Goal: Task Accomplishment & Management: Manage account settings

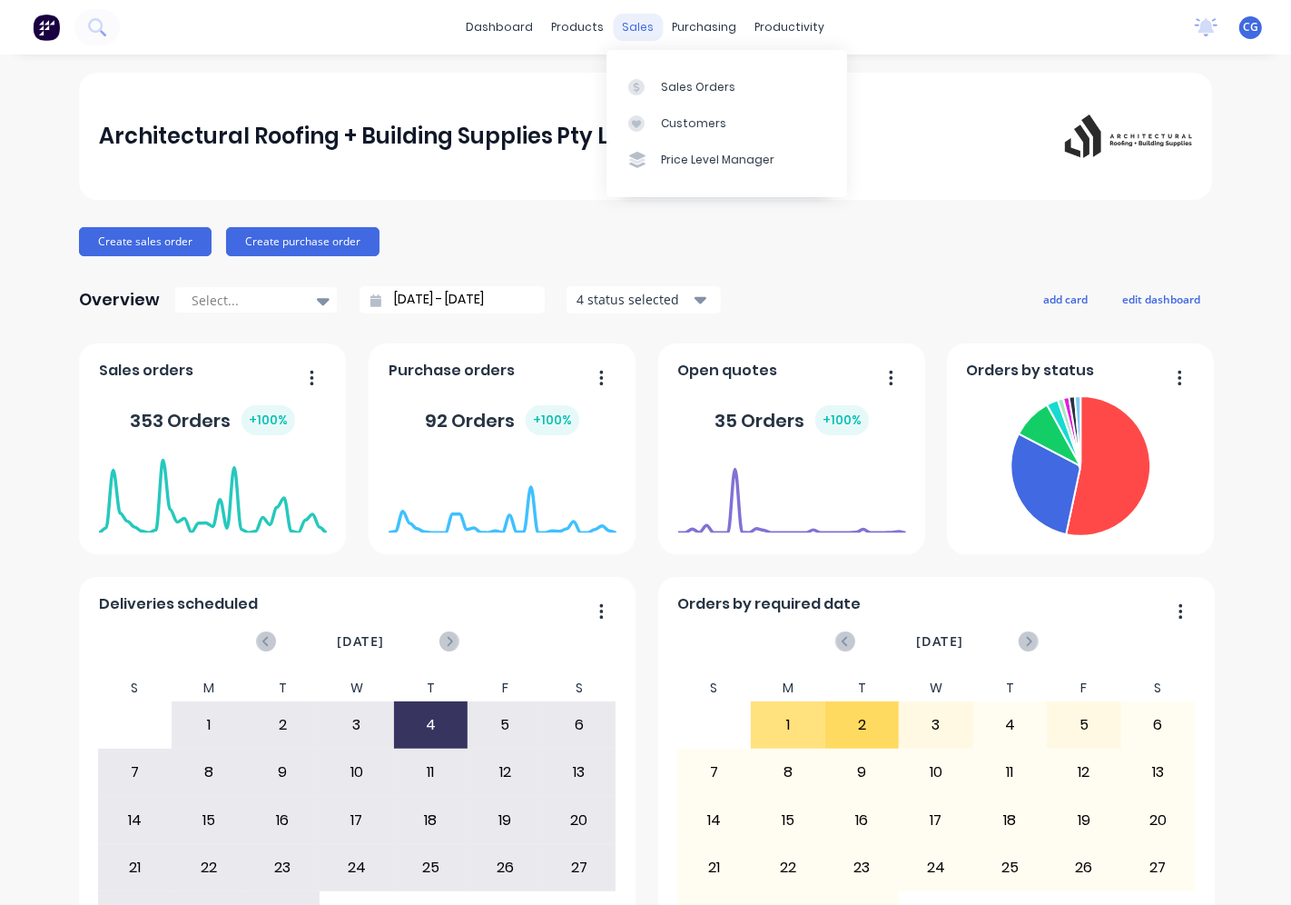
click at [630, 30] on div "sales" at bounding box center [639, 27] width 50 height 27
click at [665, 96] on link "Sales Orders" at bounding box center [727, 86] width 241 height 36
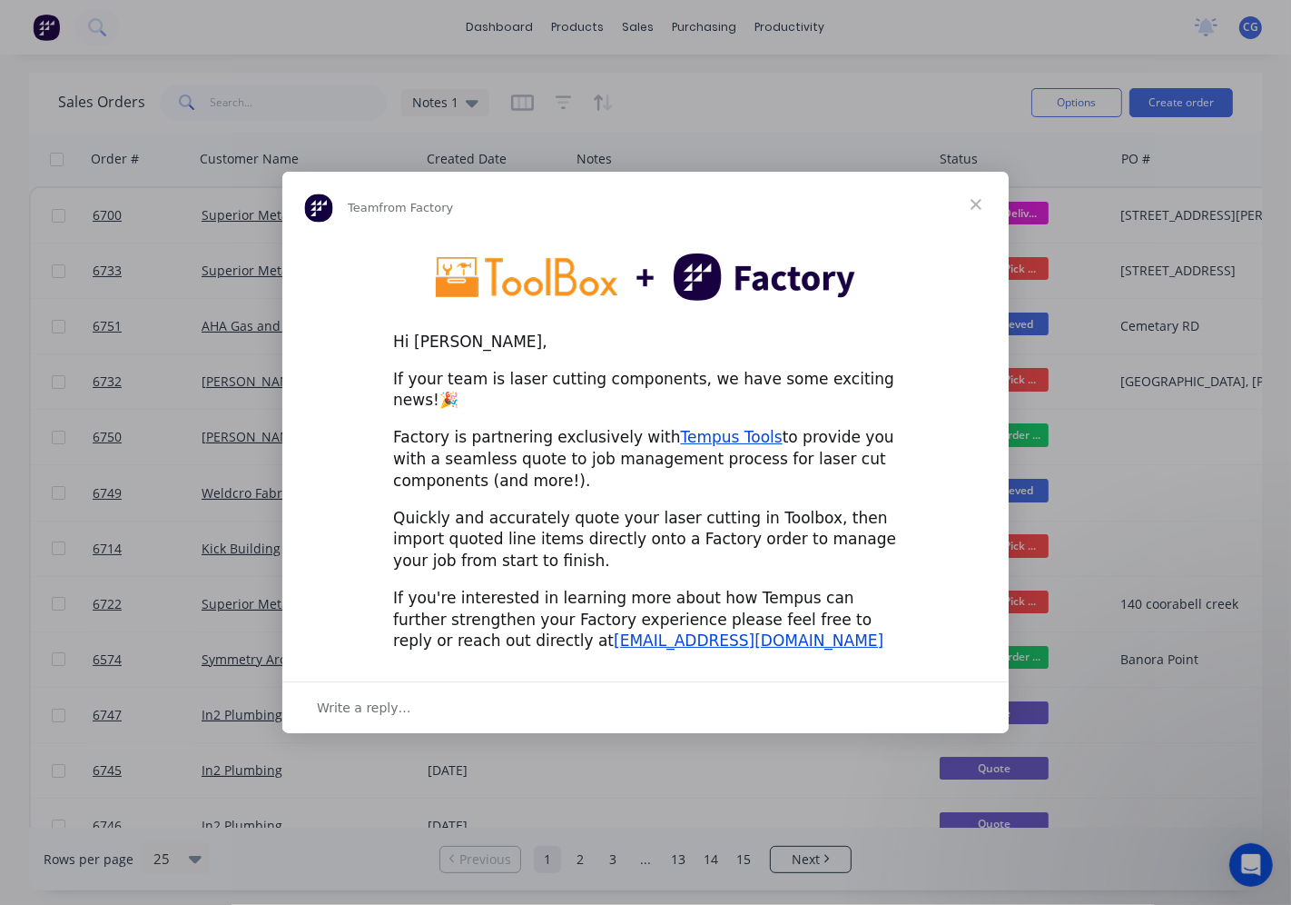
click at [446, 687] on div "Write a reply…" at bounding box center [645, 707] width 727 height 52
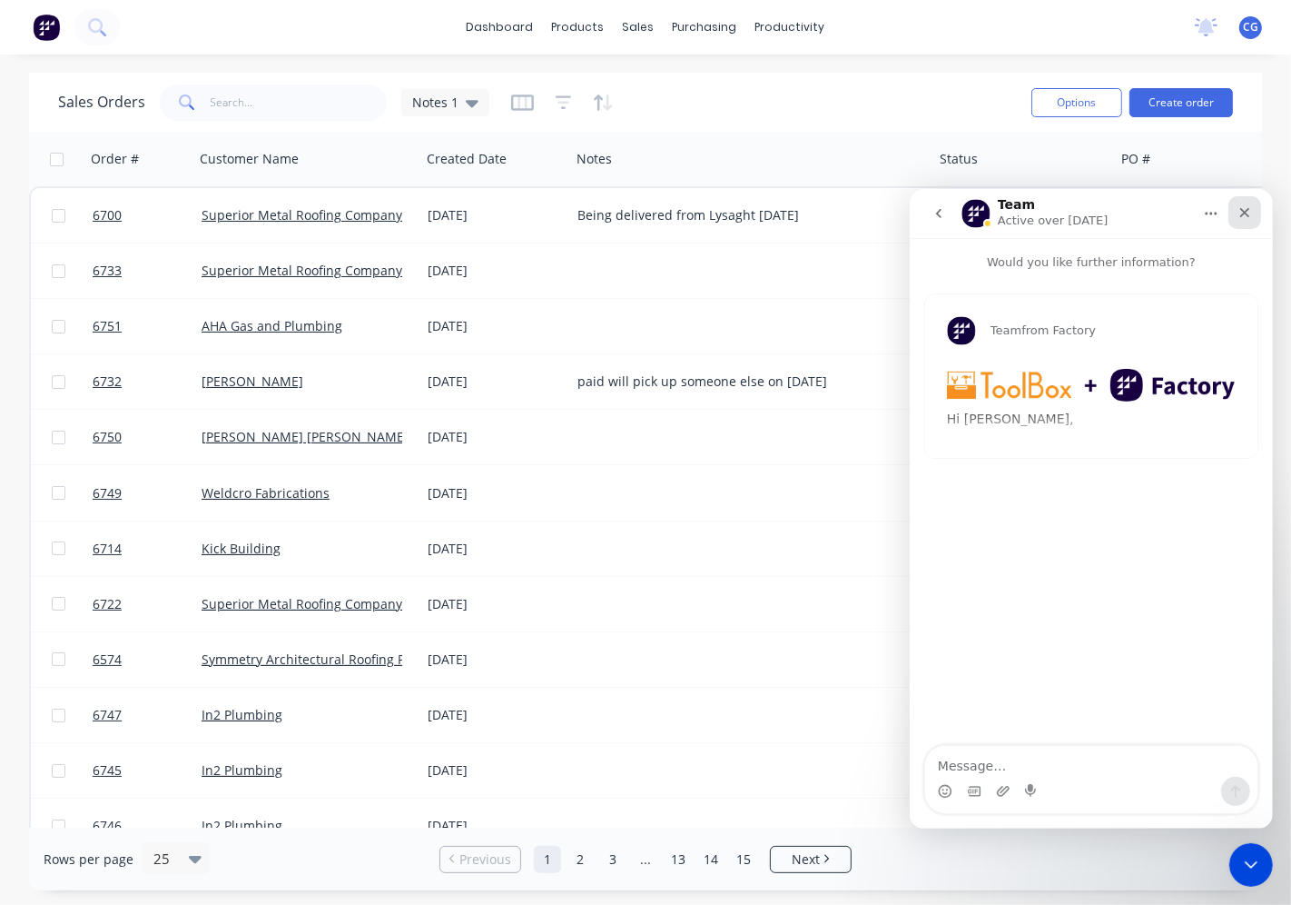
click at [1242, 205] on icon "Close" at bounding box center [1244, 211] width 15 height 15
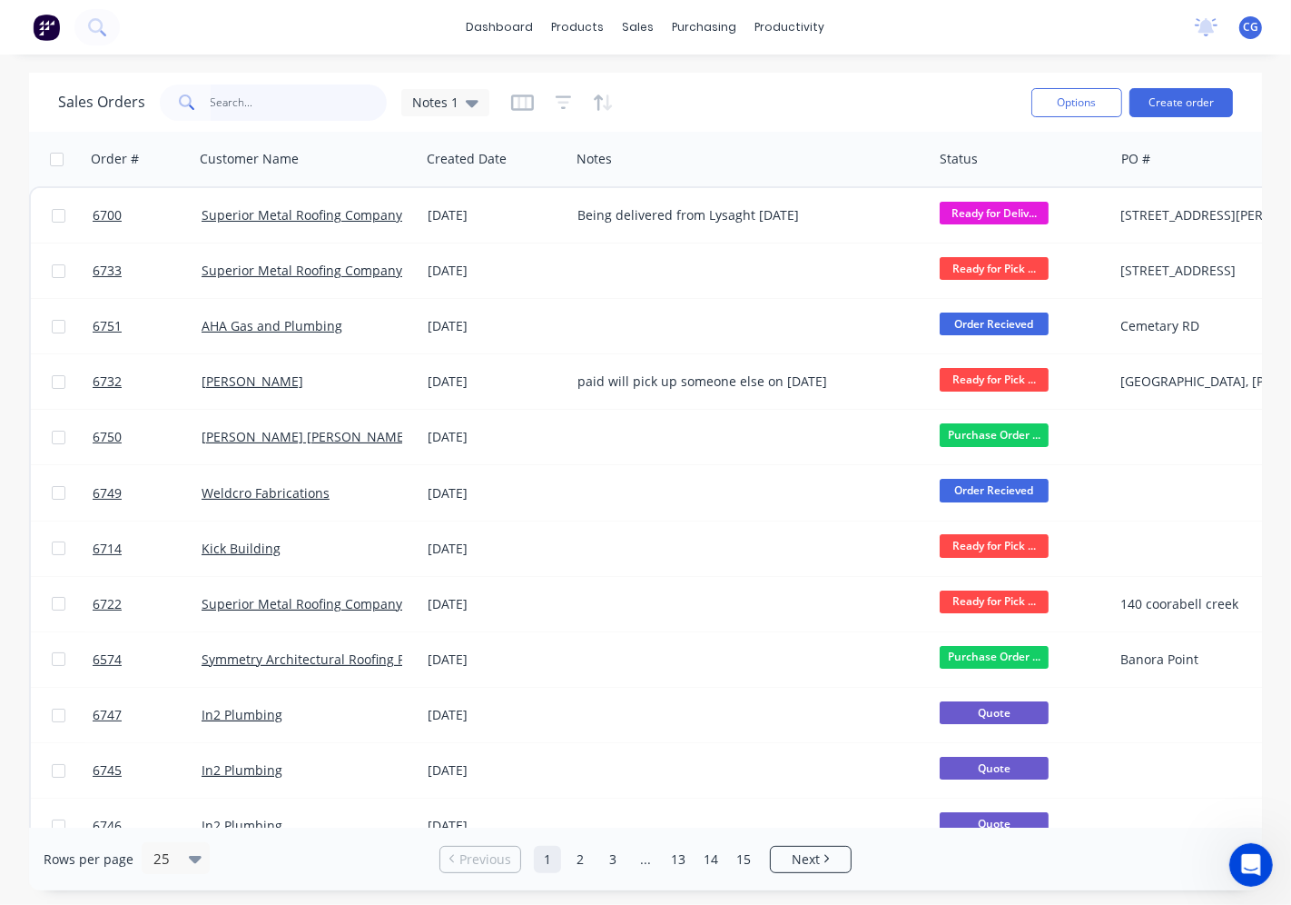
click at [270, 98] on input "text" at bounding box center [299, 102] width 177 height 36
type input "6719"
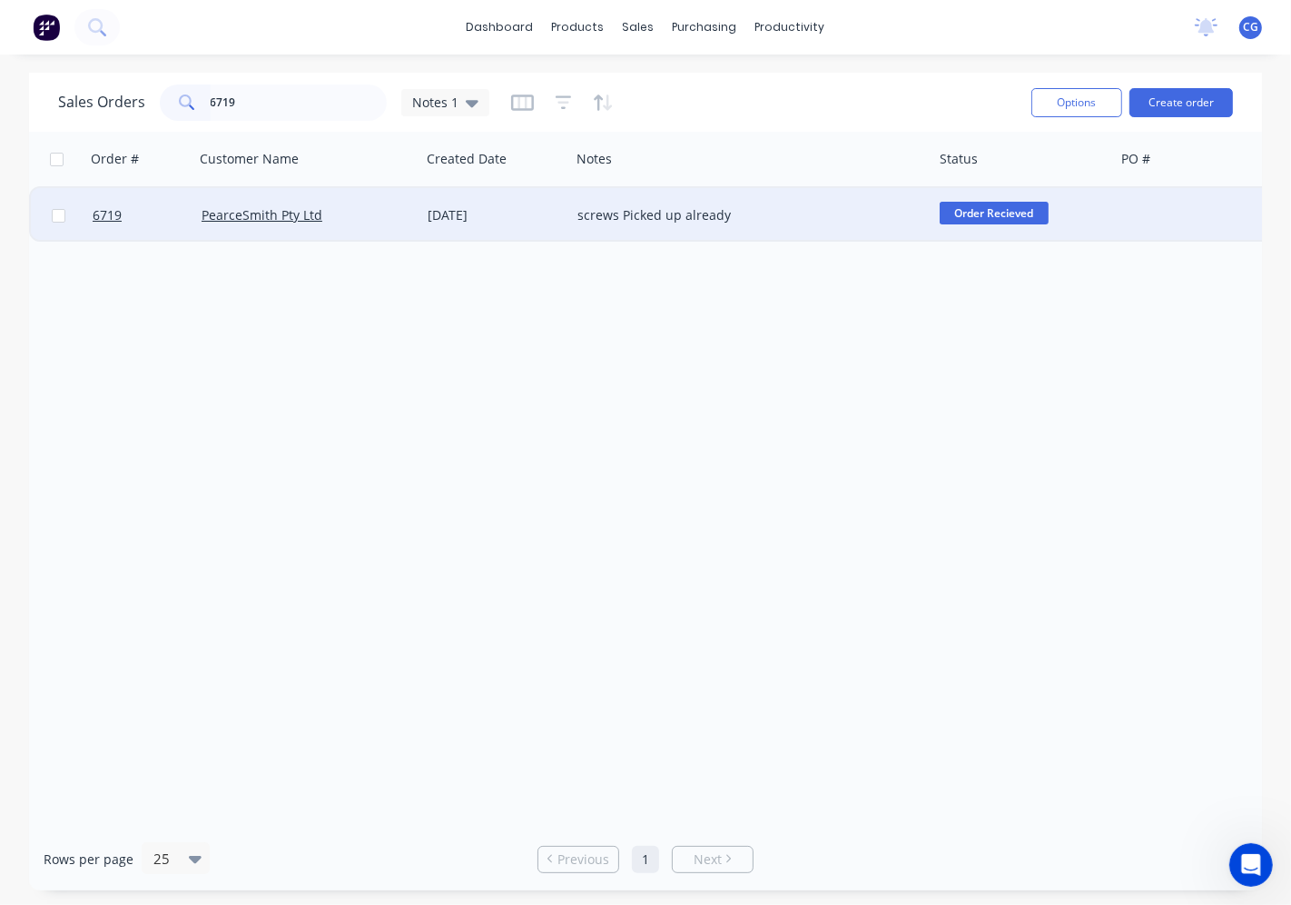
click at [345, 215] on div "PearceSmith Pty Ltd" at bounding box center [303, 215] width 202 height 18
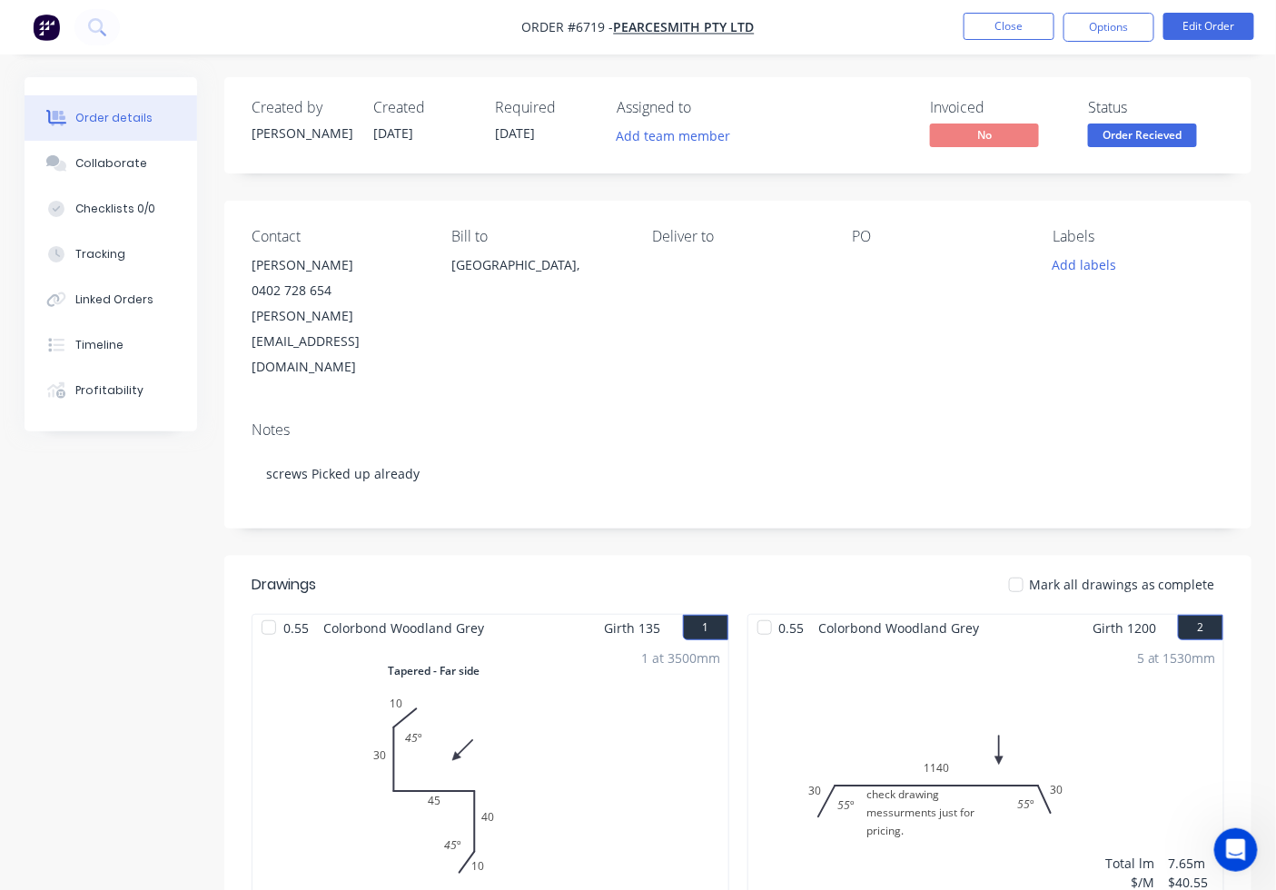
click at [1018, 567] on div at bounding box center [1016, 585] width 36 height 36
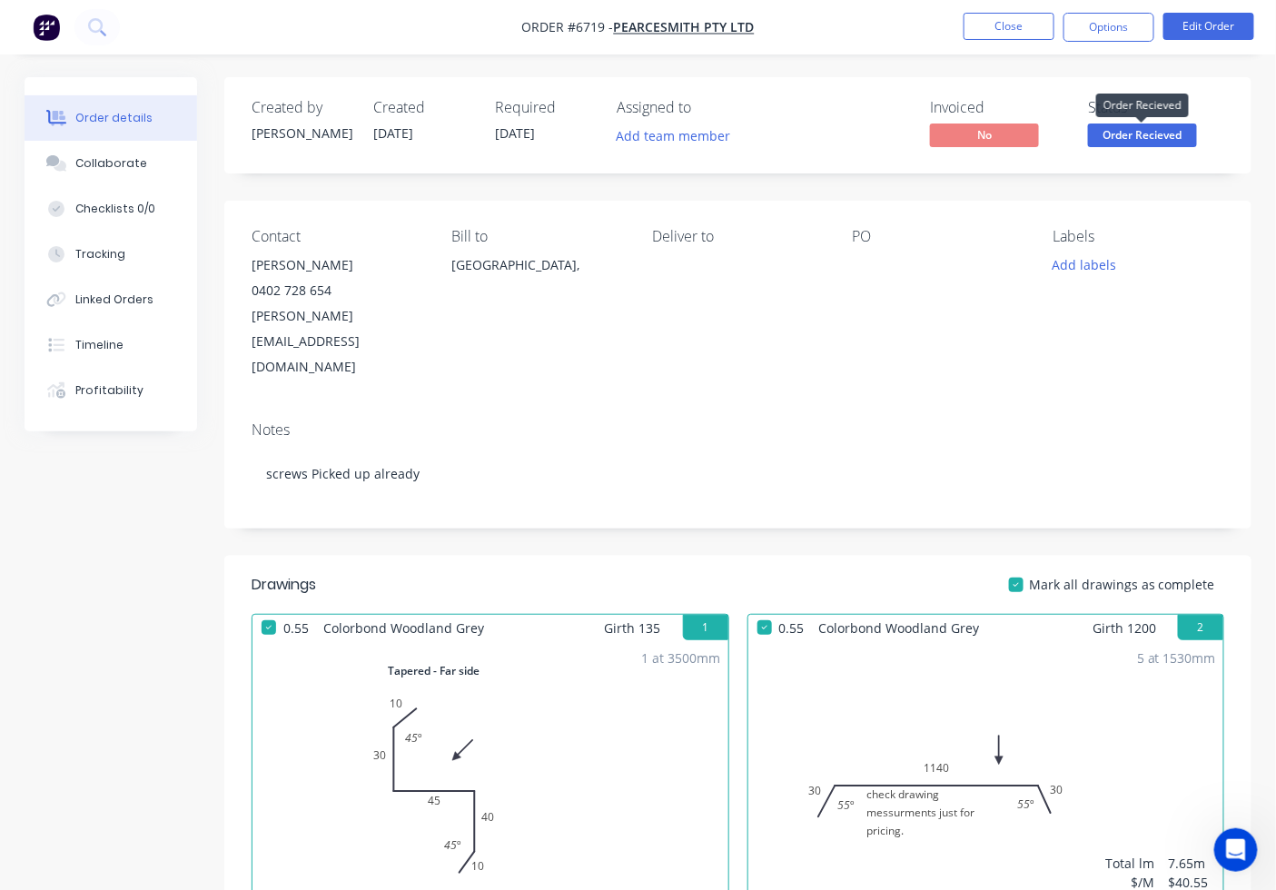
click at [1135, 138] on span "Order Recieved" at bounding box center [1142, 135] width 109 height 23
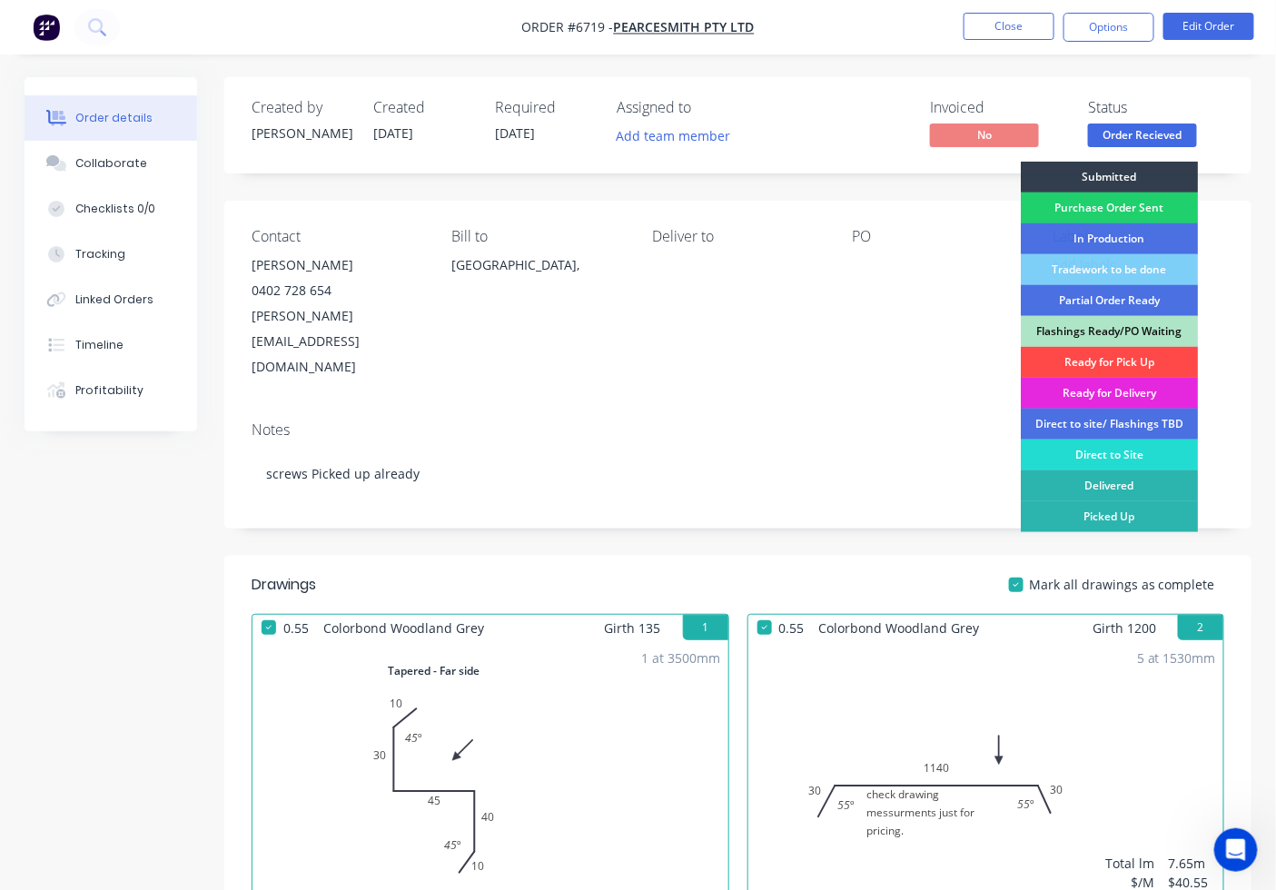
click at [1127, 361] on div "Ready for Pick Up" at bounding box center [1109, 362] width 177 height 31
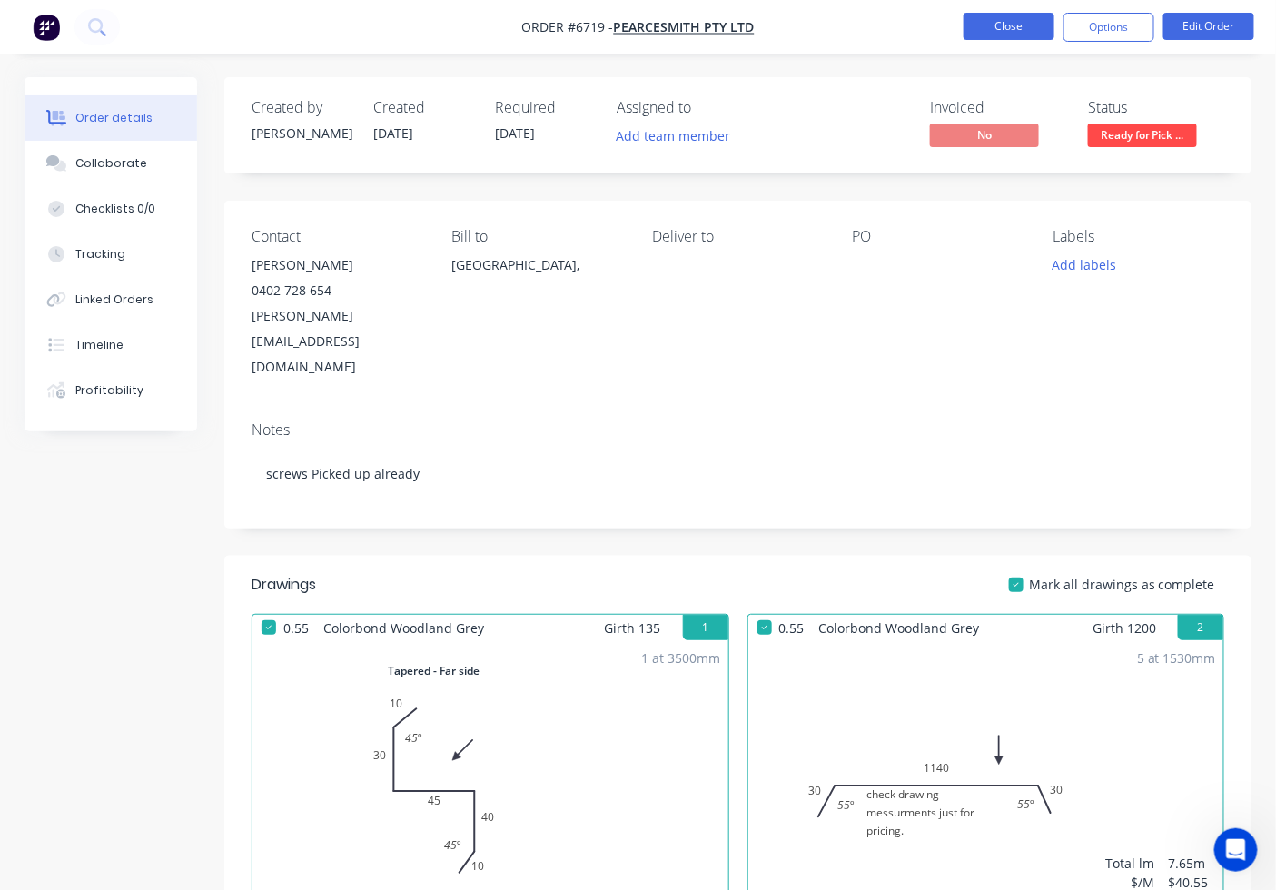
click at [1026, 28] on button "Close" at bounding box center [1009, 26] width 91 height 27
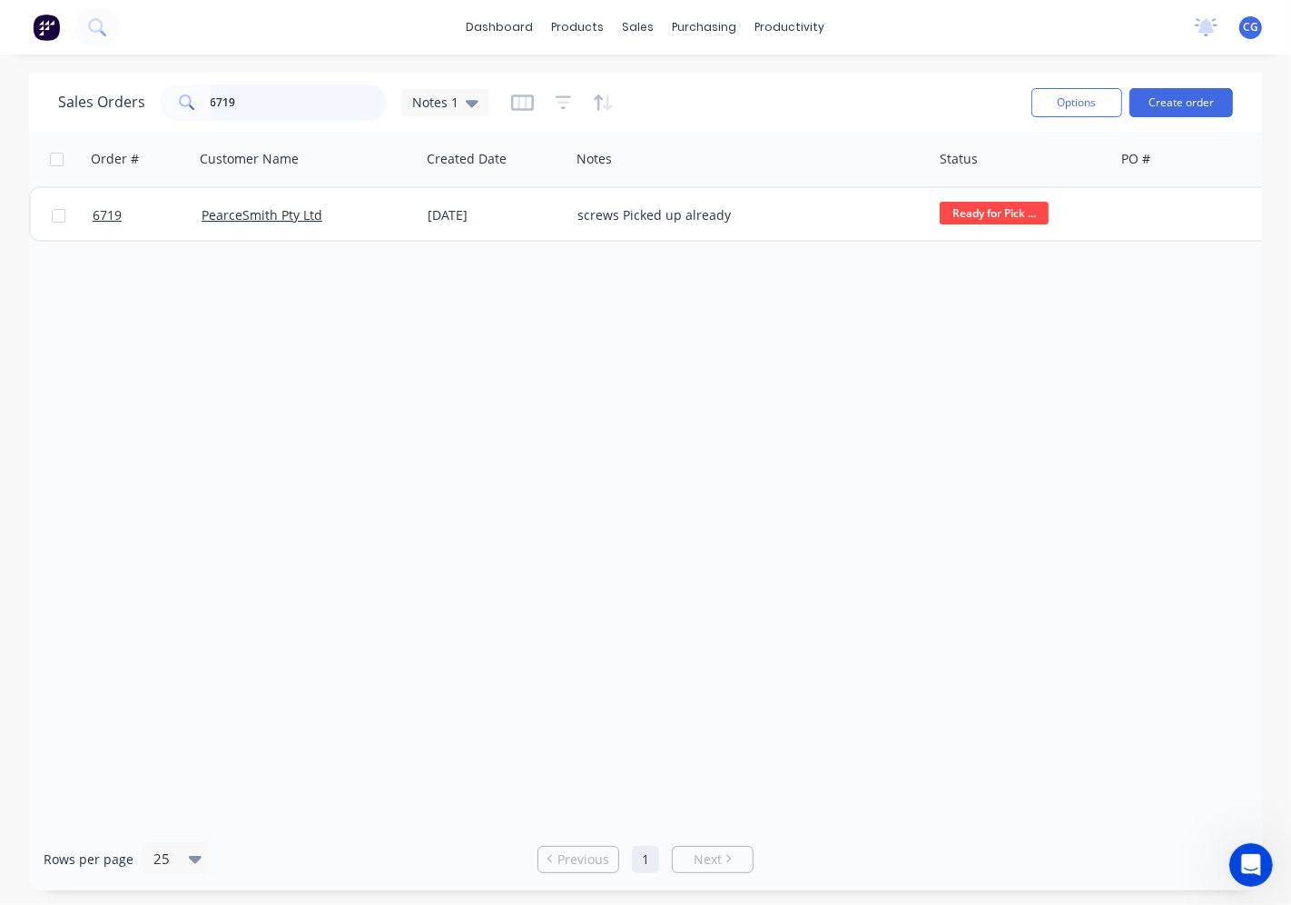
click at [271, 89] on input "6719" at bounding box center [299, 102] width 177 height 36
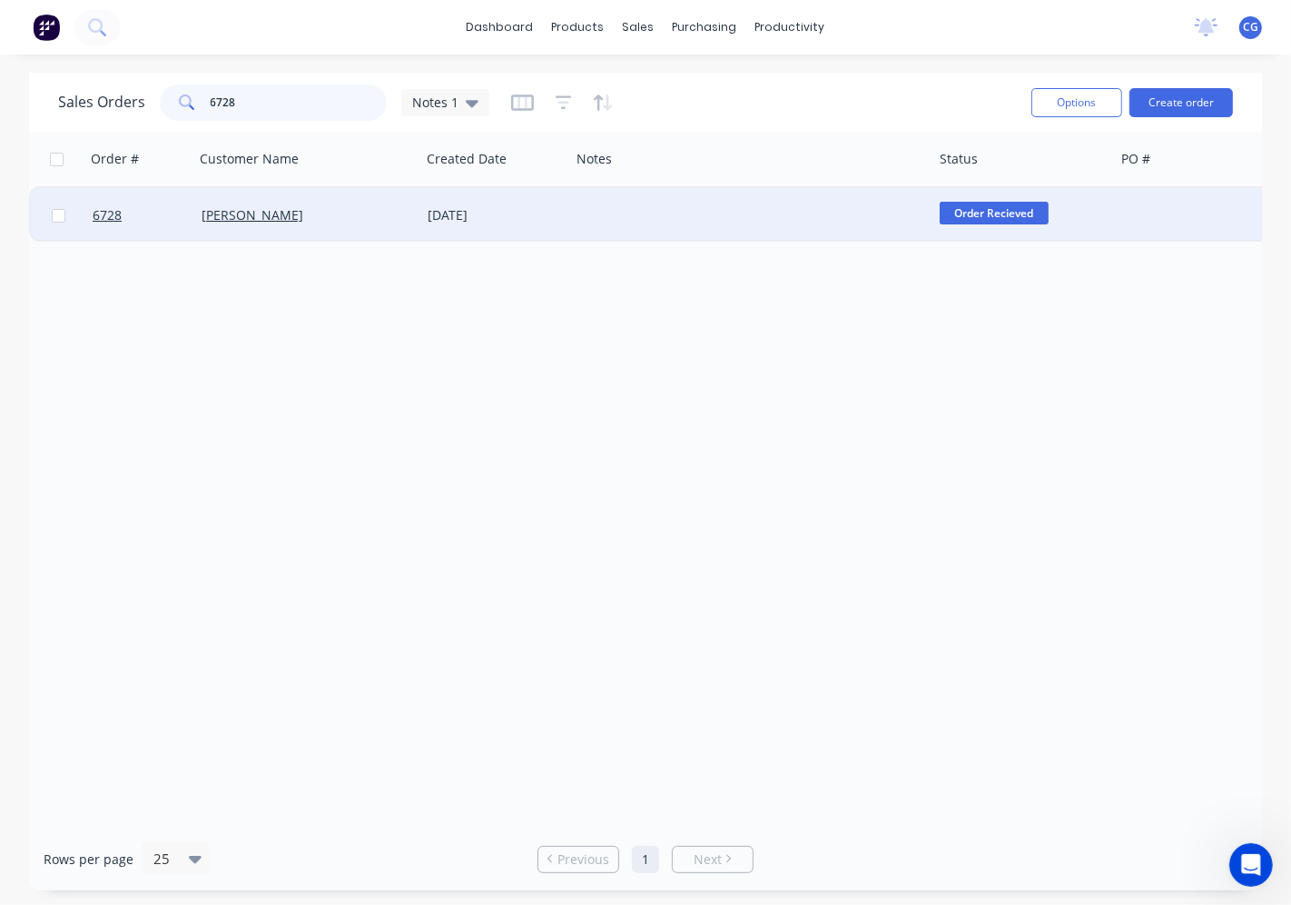
type input "6728"
click at [628, 223] on div at bounding box center [751, 215] width 362 height 54
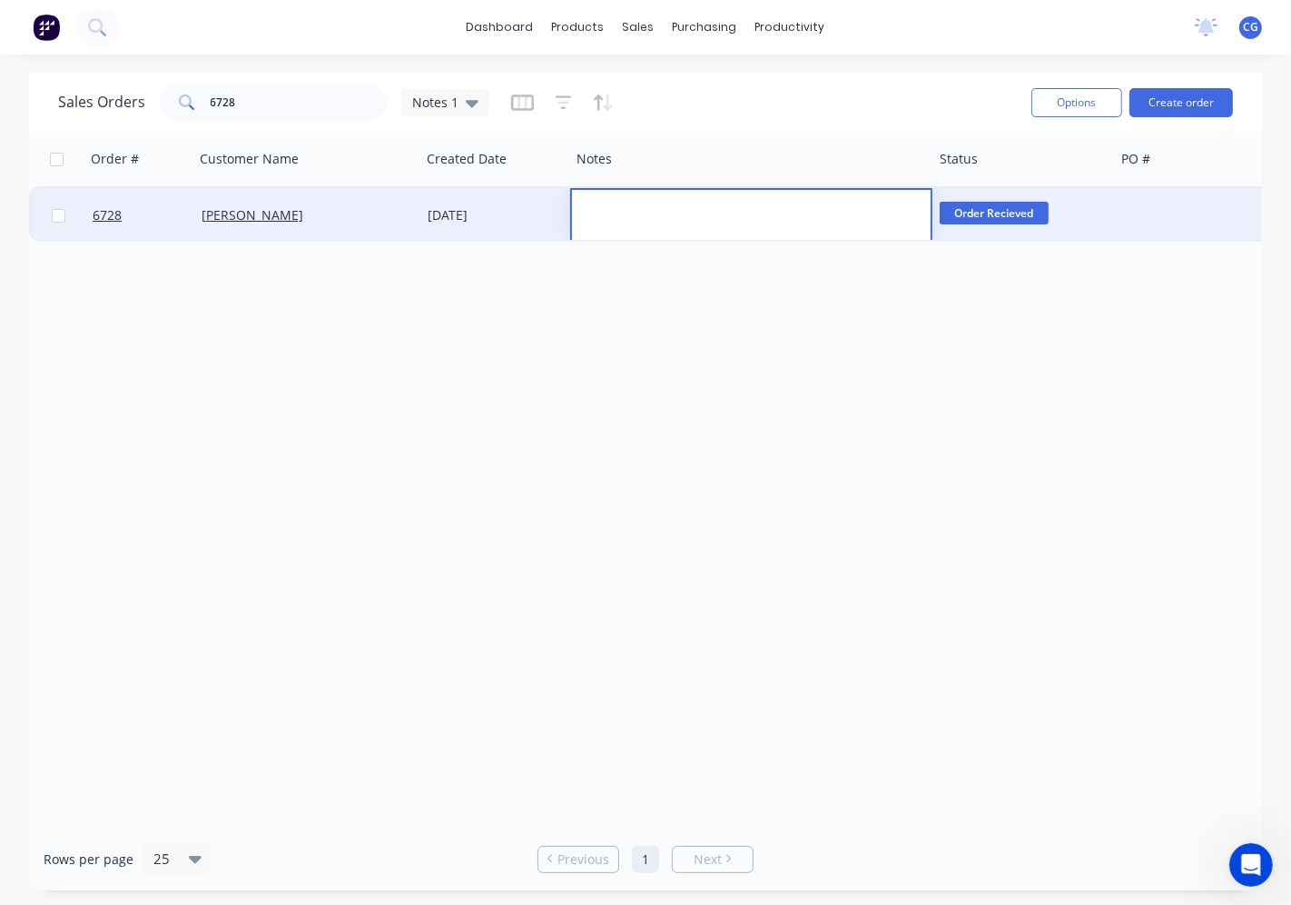
click at [414, 219] on div "[PERSON_NAME]" at bounding box center [307, 215] width 226 height 54
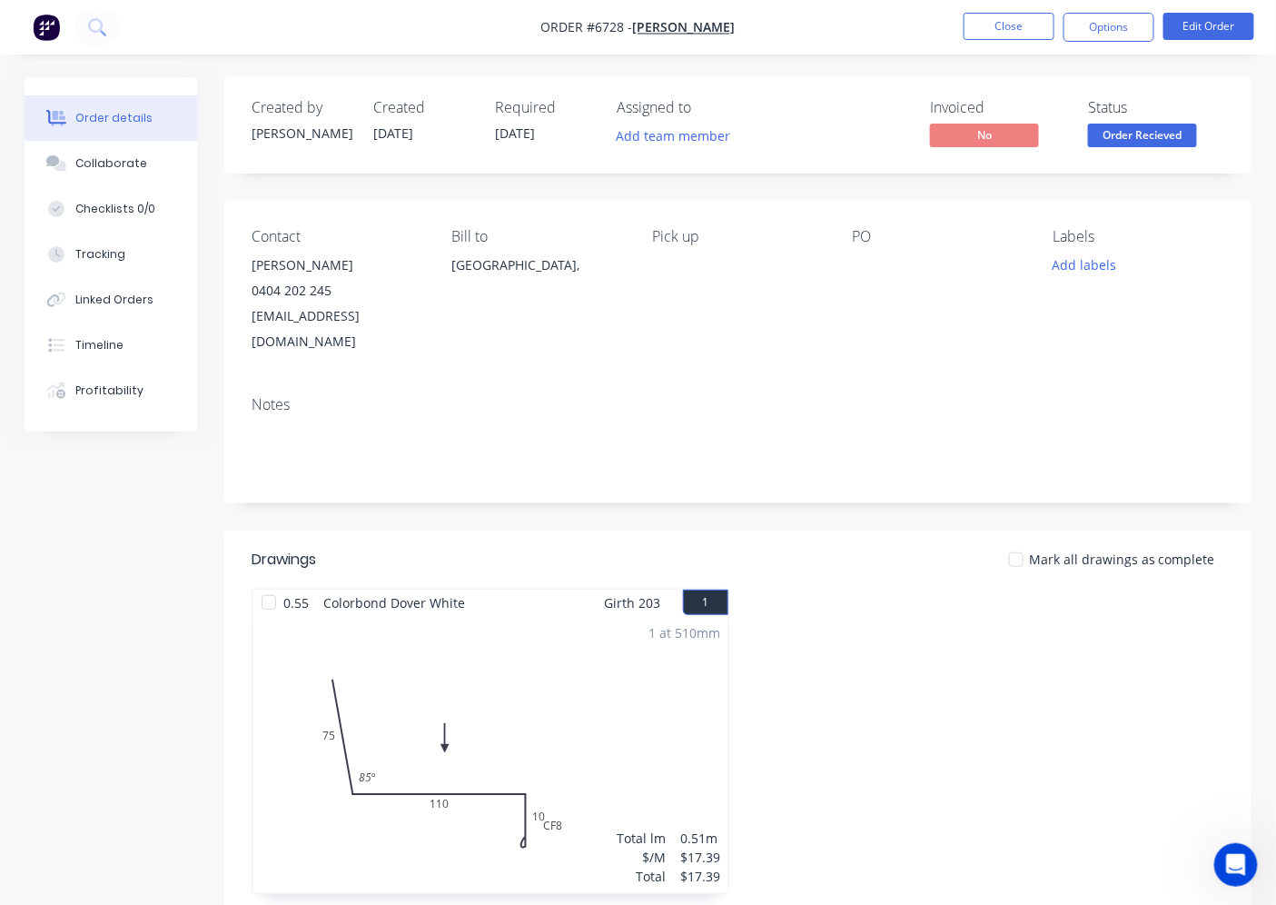
click at [1019, 541] on div at bounding box center [1016, 559] width 36 height 36
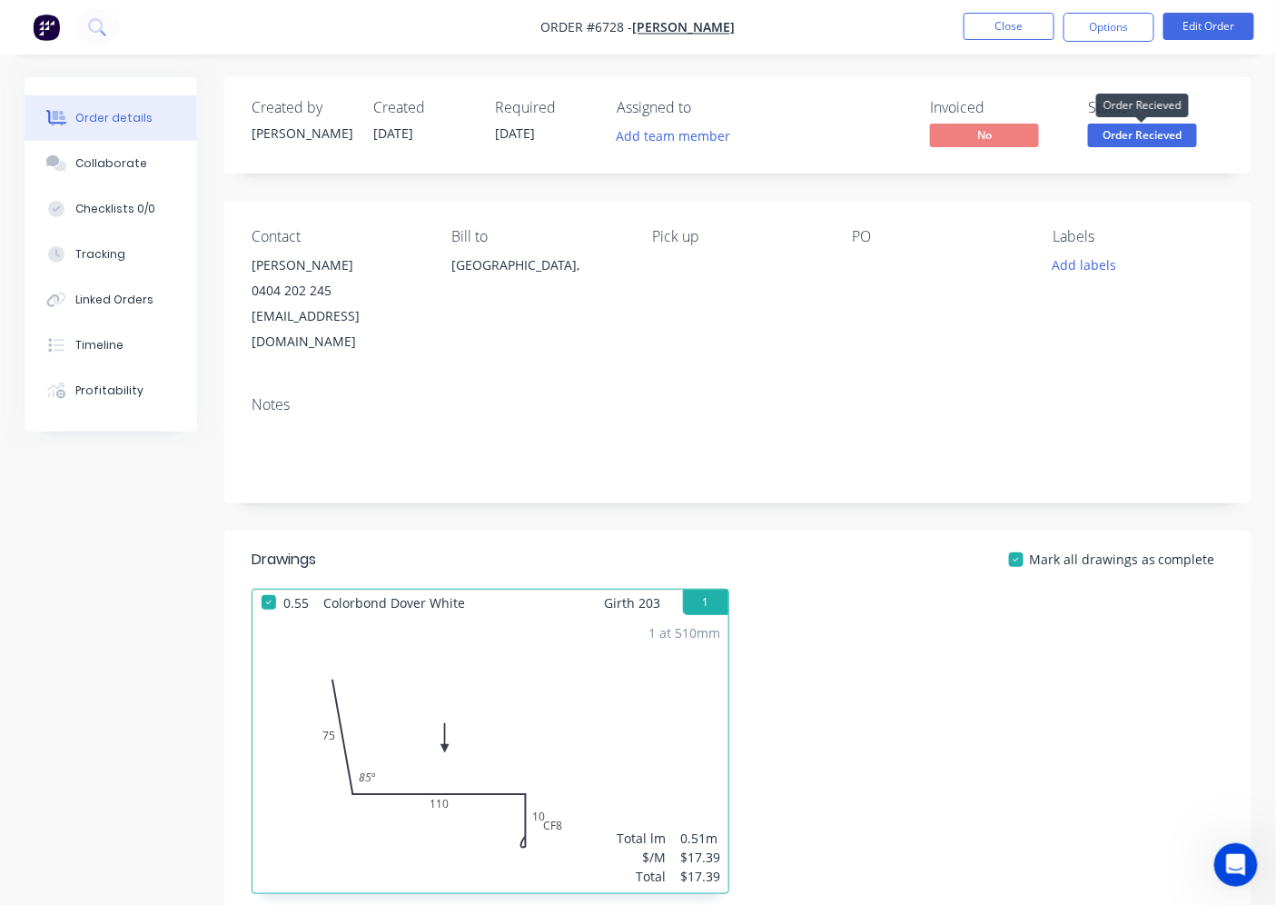
click at [1150, 130] on span "Order Recieved" at bounding box center [1142, 135] width 109 height 23
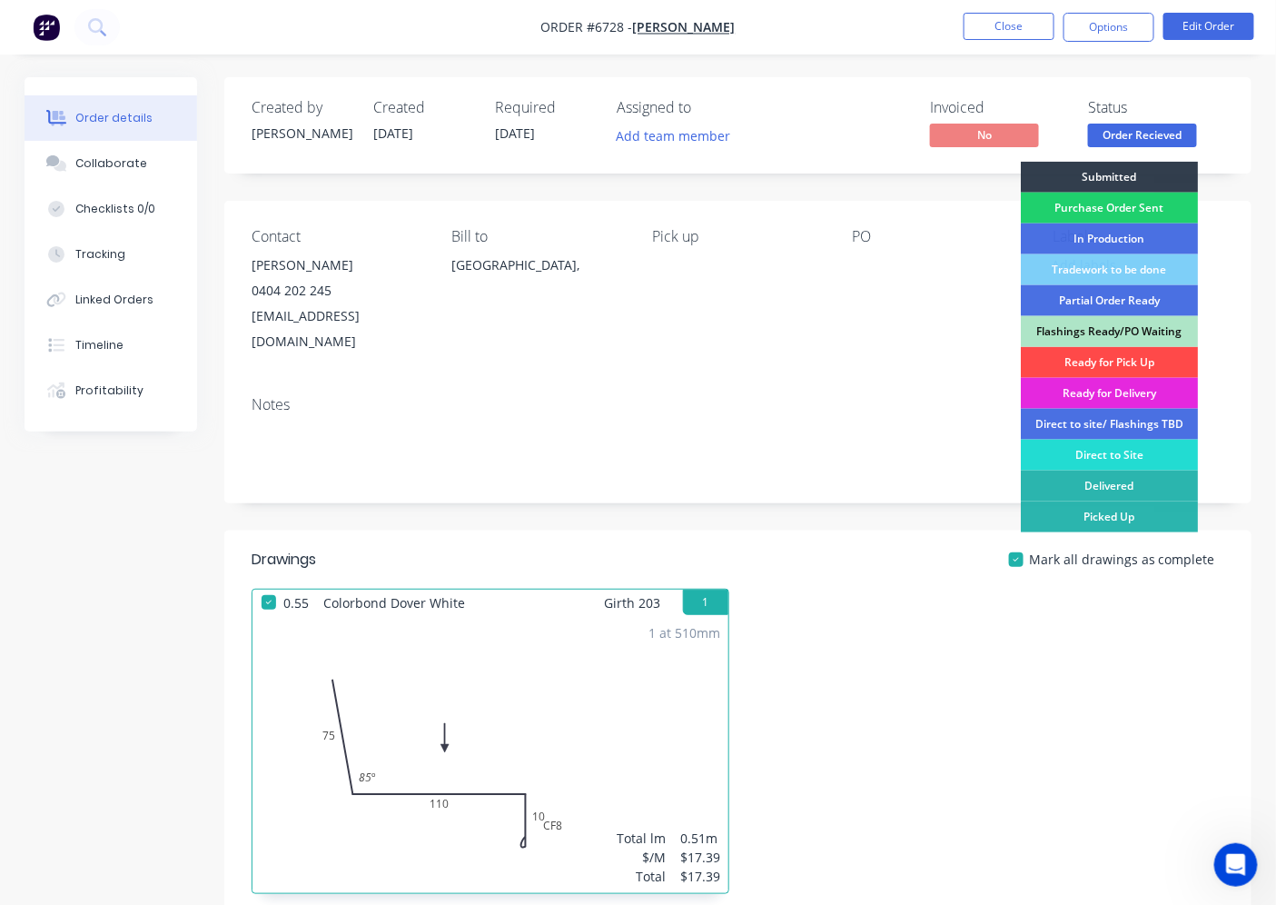
click at [1104, 364] on div "Ready for Pick Up" at bounding box center [1109, 362] width 177 height 31
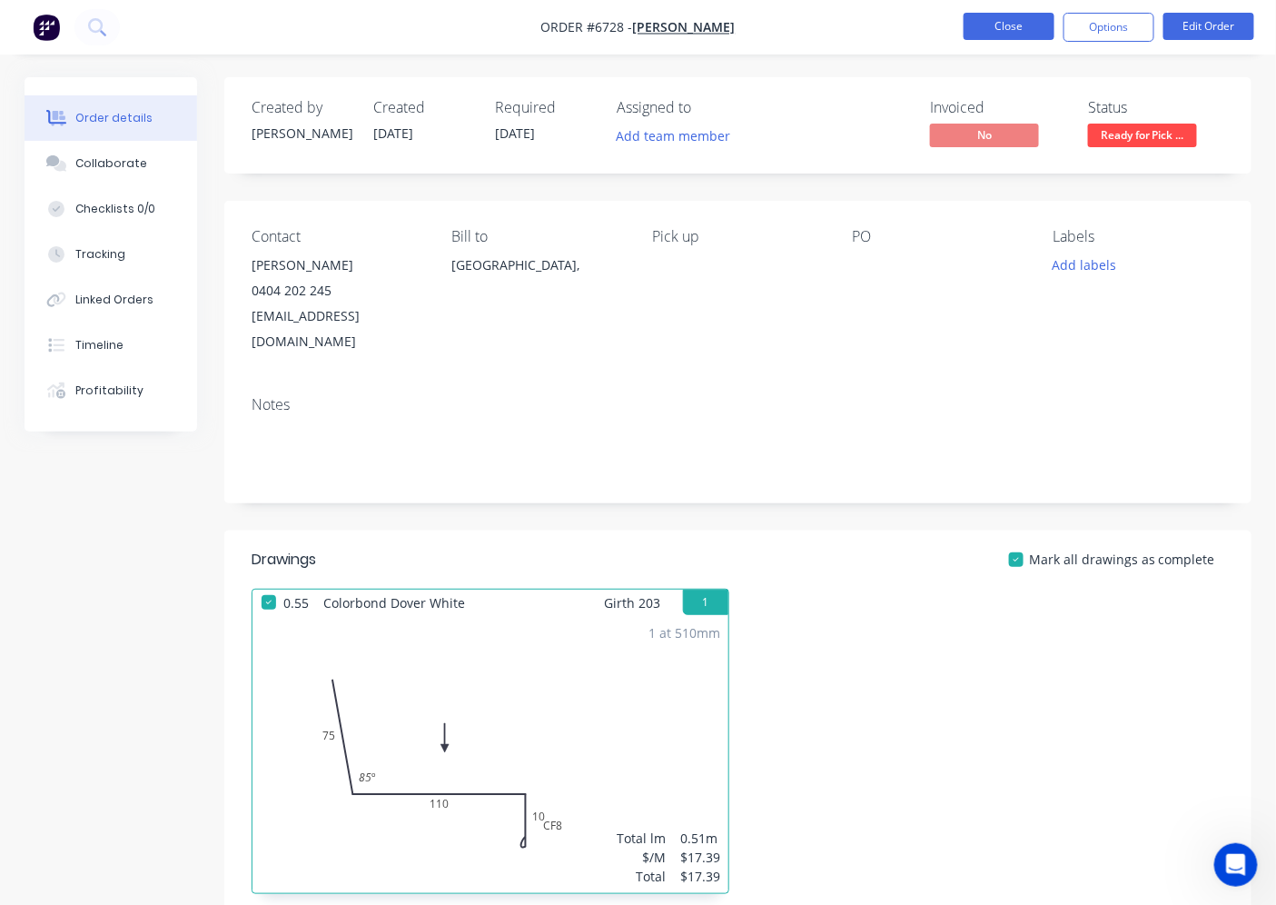
click at [986, 25] on button "Close" at bounding box center [1009, 26] width 91 height 27
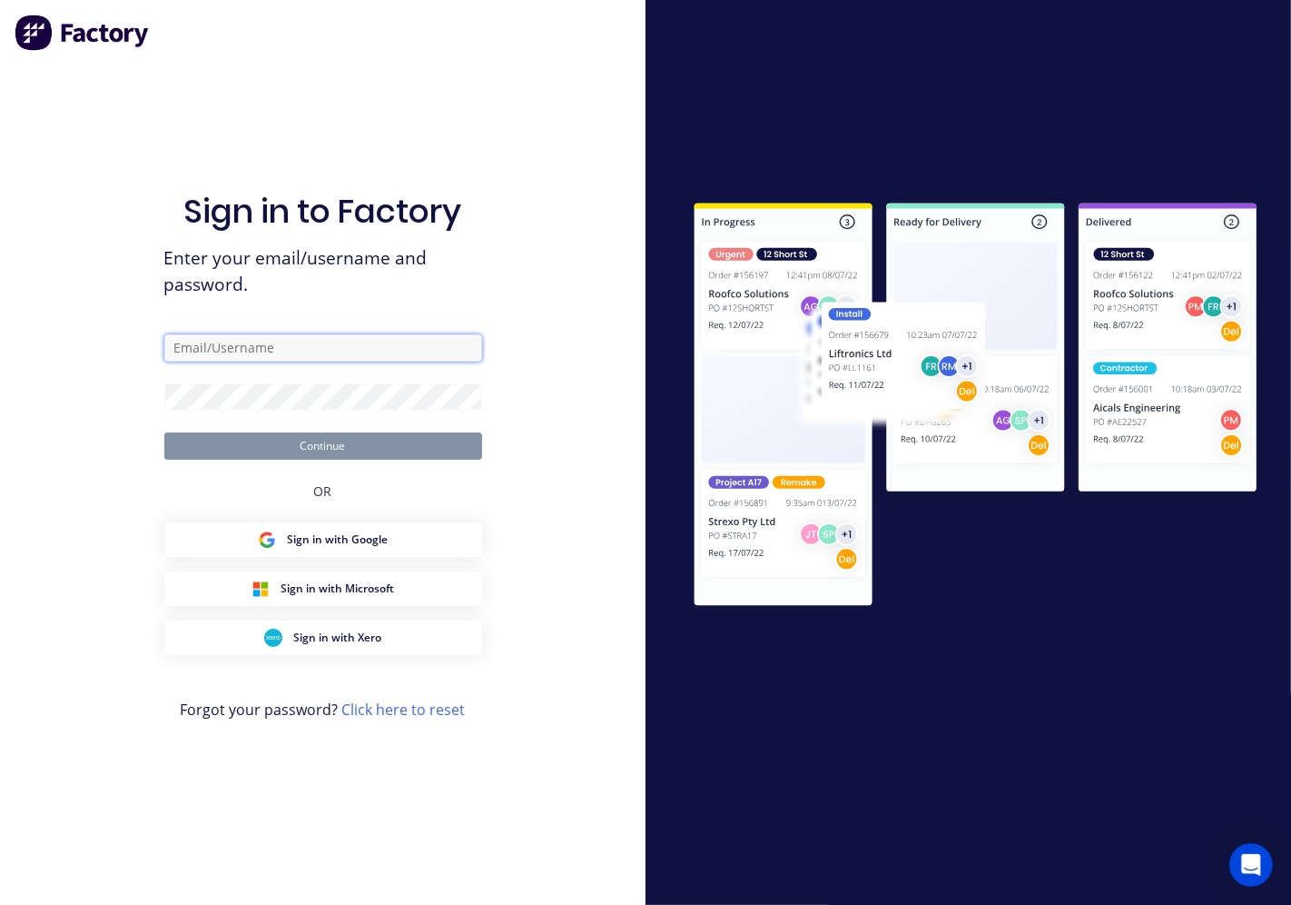
type input "[PERSON_NAME][EMAIL_ADDRESS][DOMAIN_NAME]"
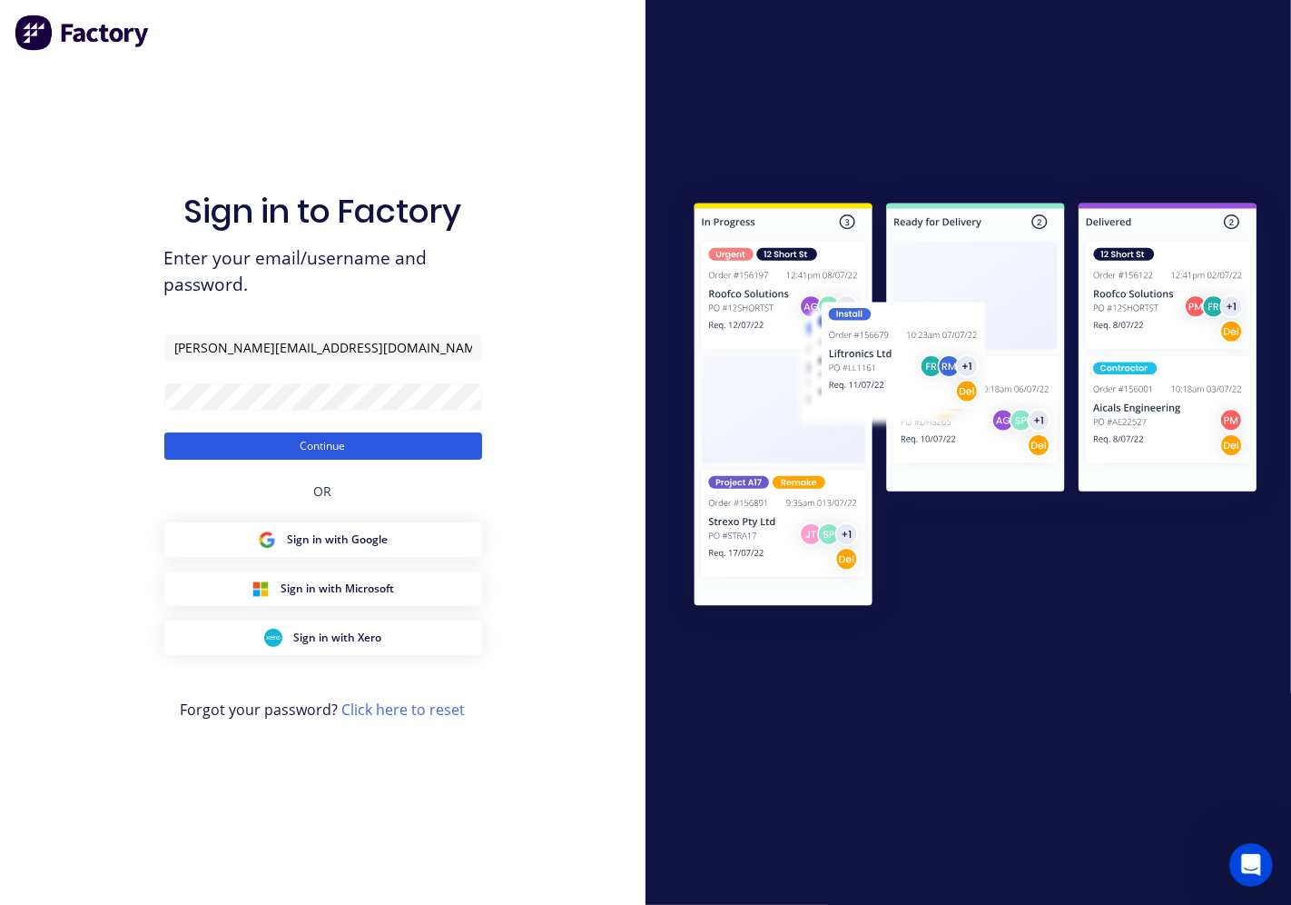
click at [291, 443] on button "Continue" at bounding box center [323, 445] width 318 height 27
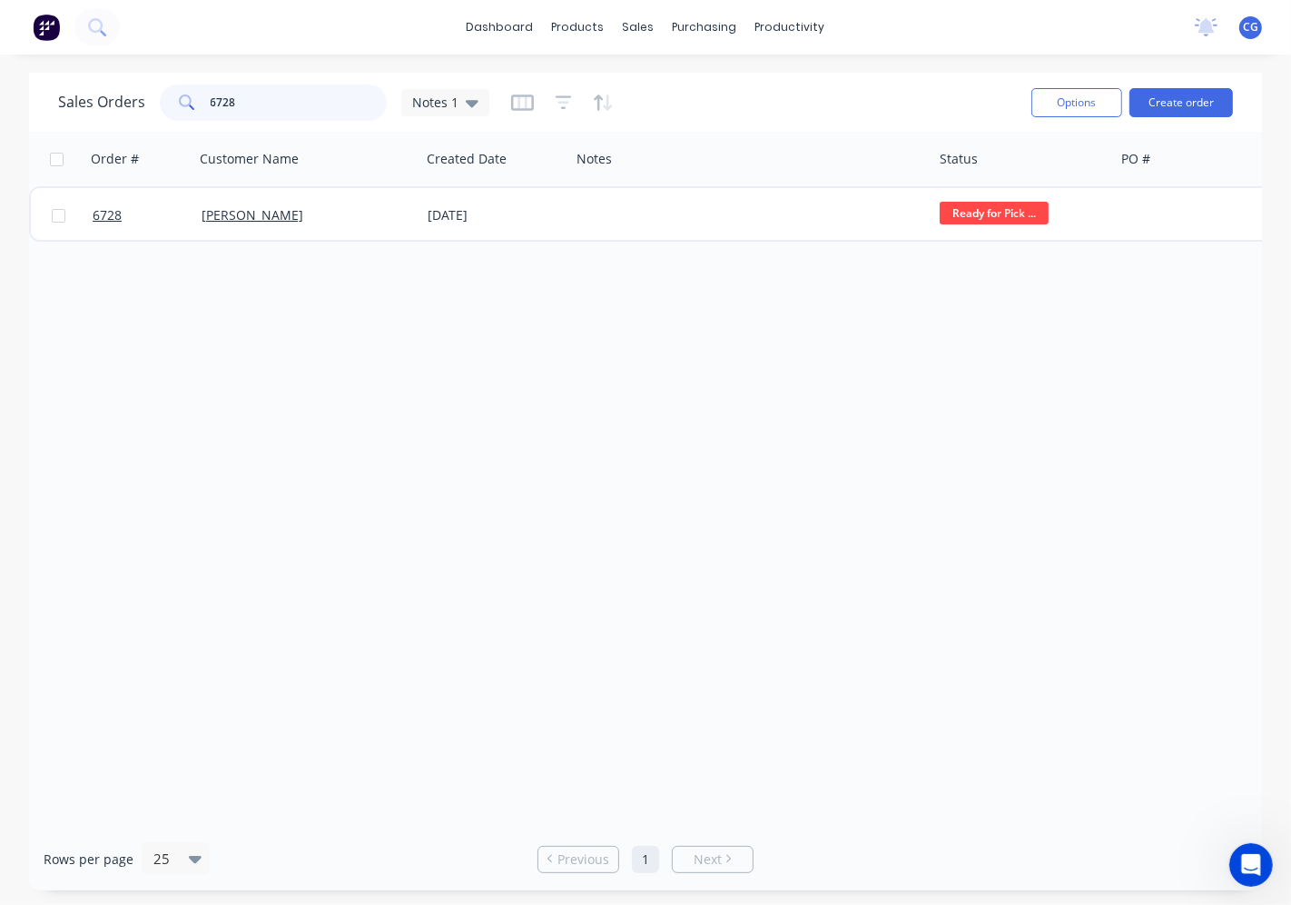
drag, startPoint x: 248, startPoint y: 100, endPoint x: 165, endPoint y: 100, distance: 82.6
click at [165, 100] on div "6728" at bounding box center [273, 102] width 227 height 36
type input "6729"
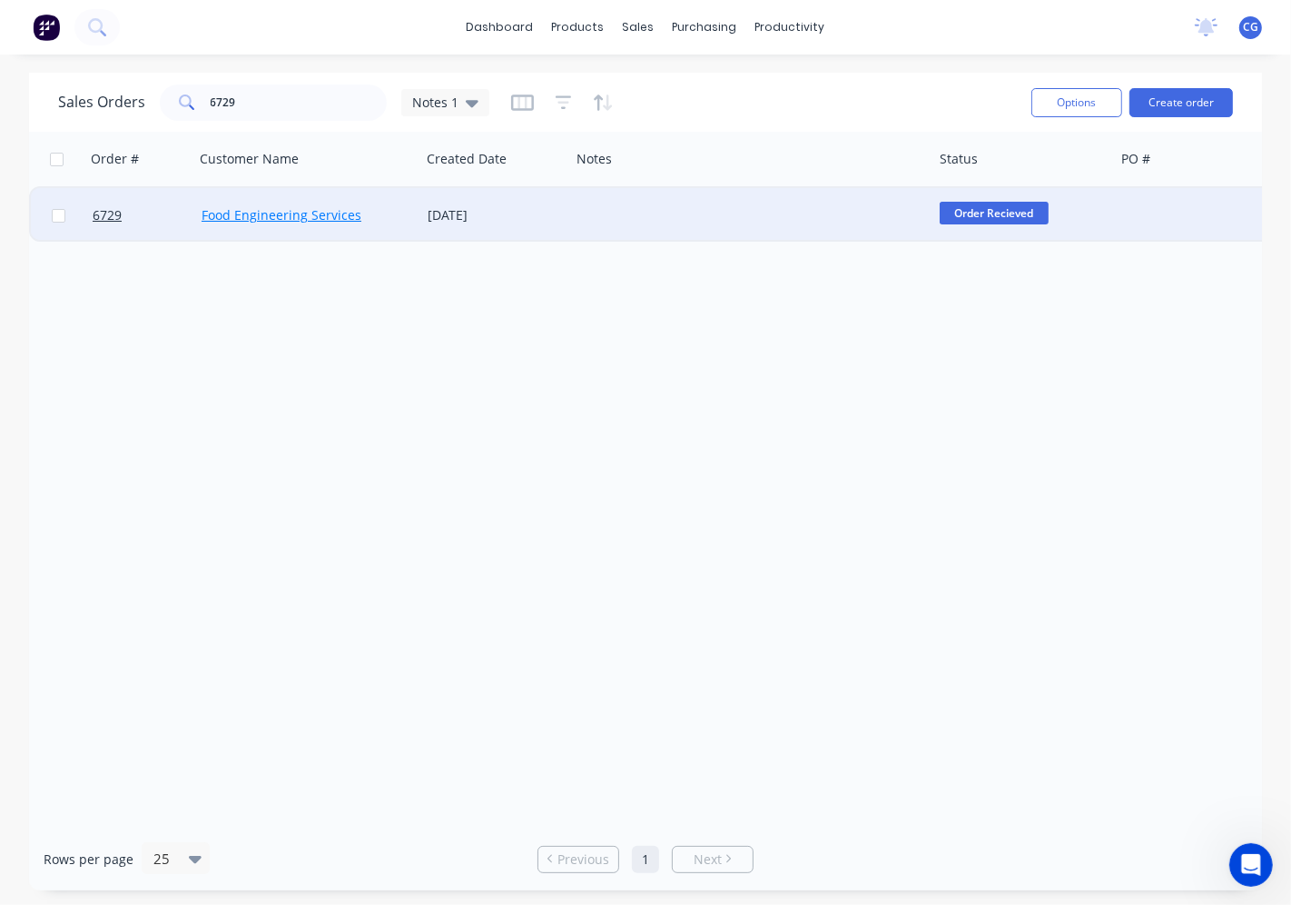
click at [292, 220] on link "Food Engineering Services" at bounding box center [282, 214] width 160 height 17
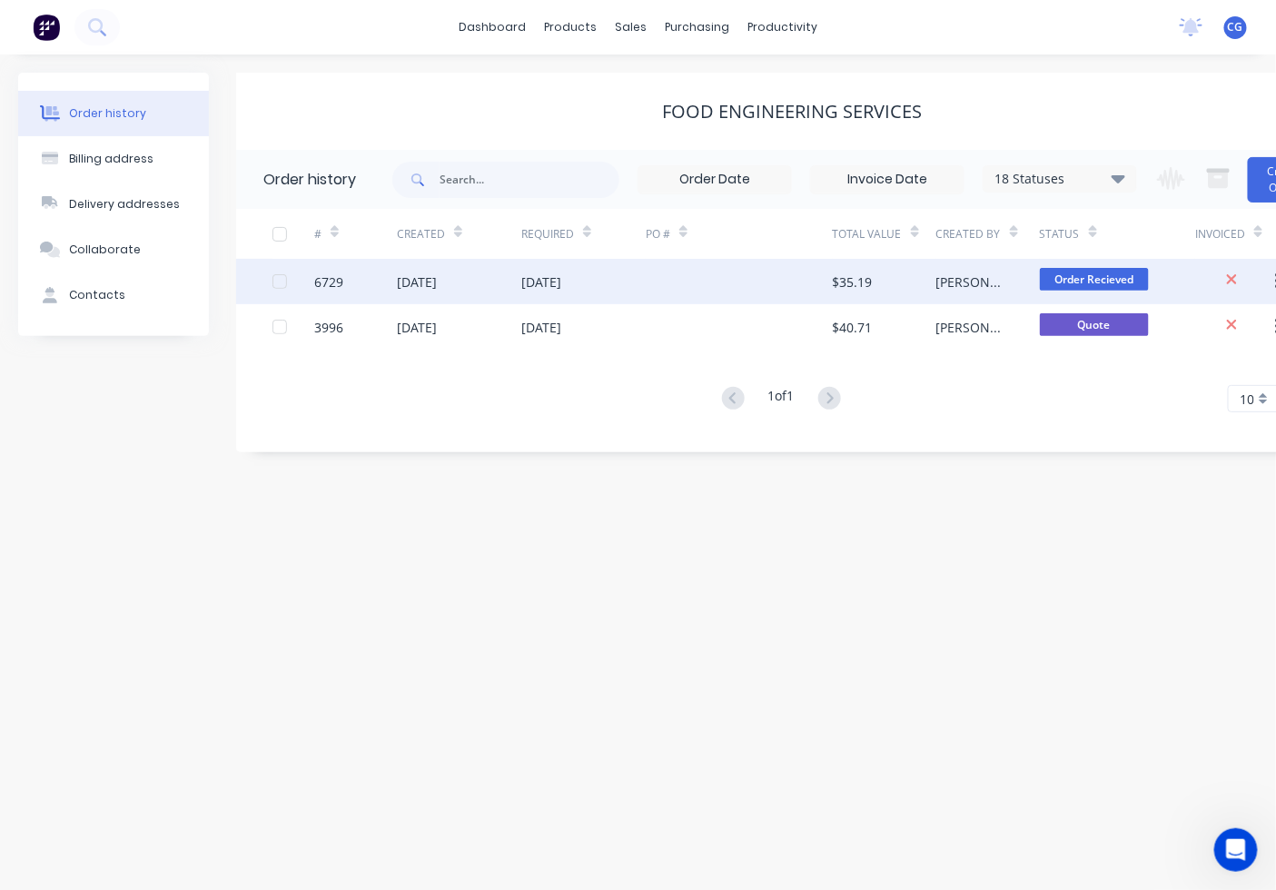
click at [437, 276] on div "[DATE]" at bounding box center [417, 281] width 40 height 19
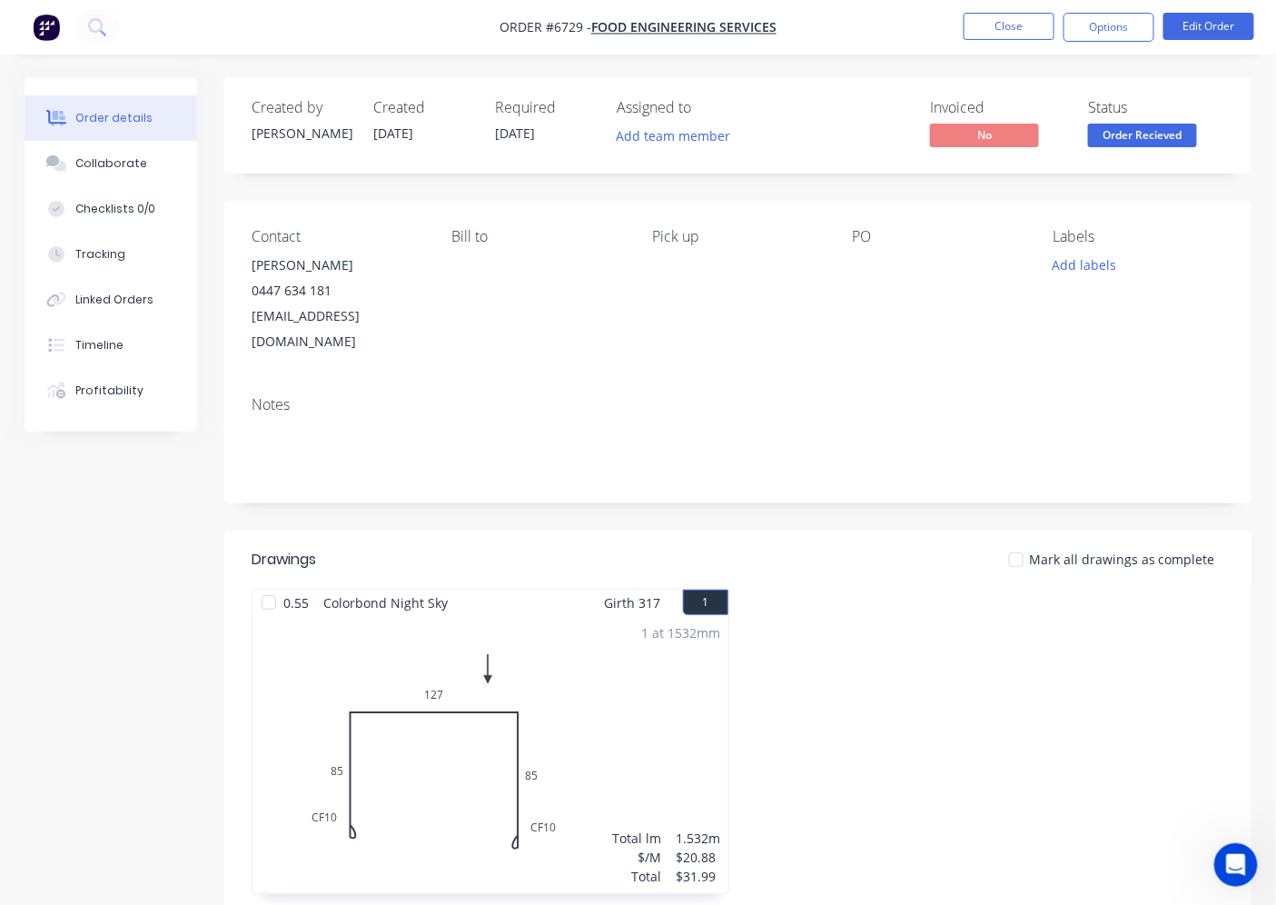
scroll to position [168, 0]
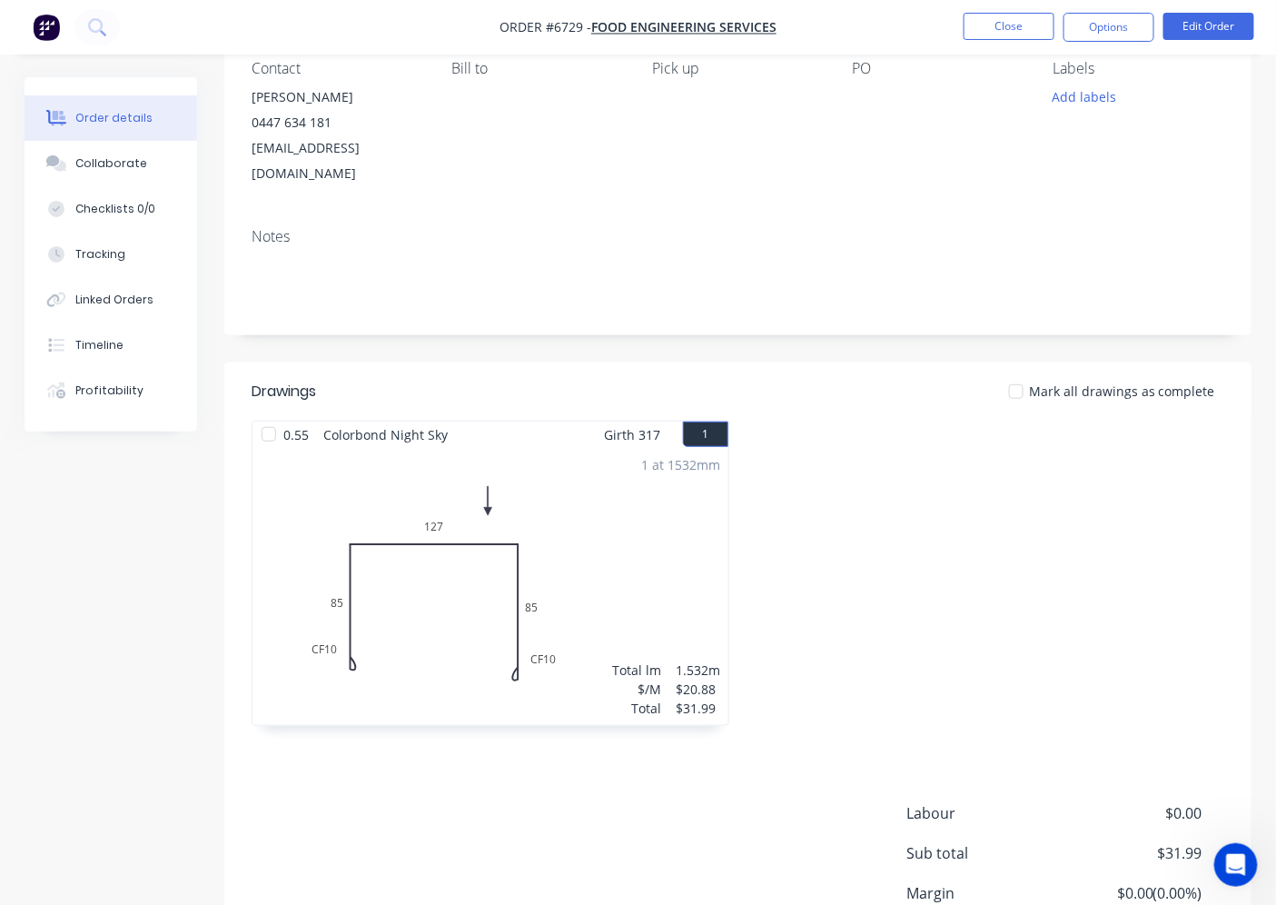
click at [272, 416] on div at bounding box center [269, 434] width 36 height 36
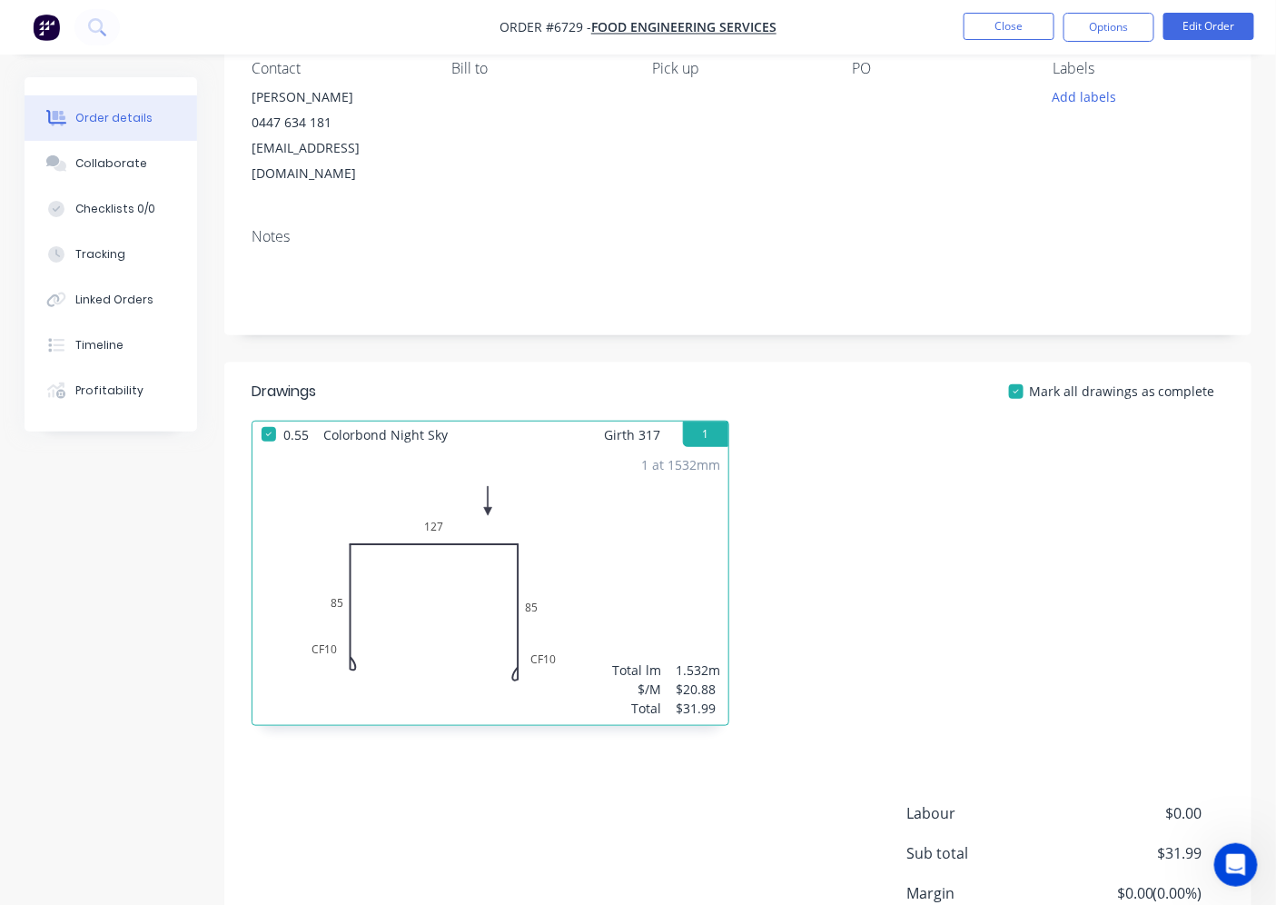
scroll to position [0, 0]
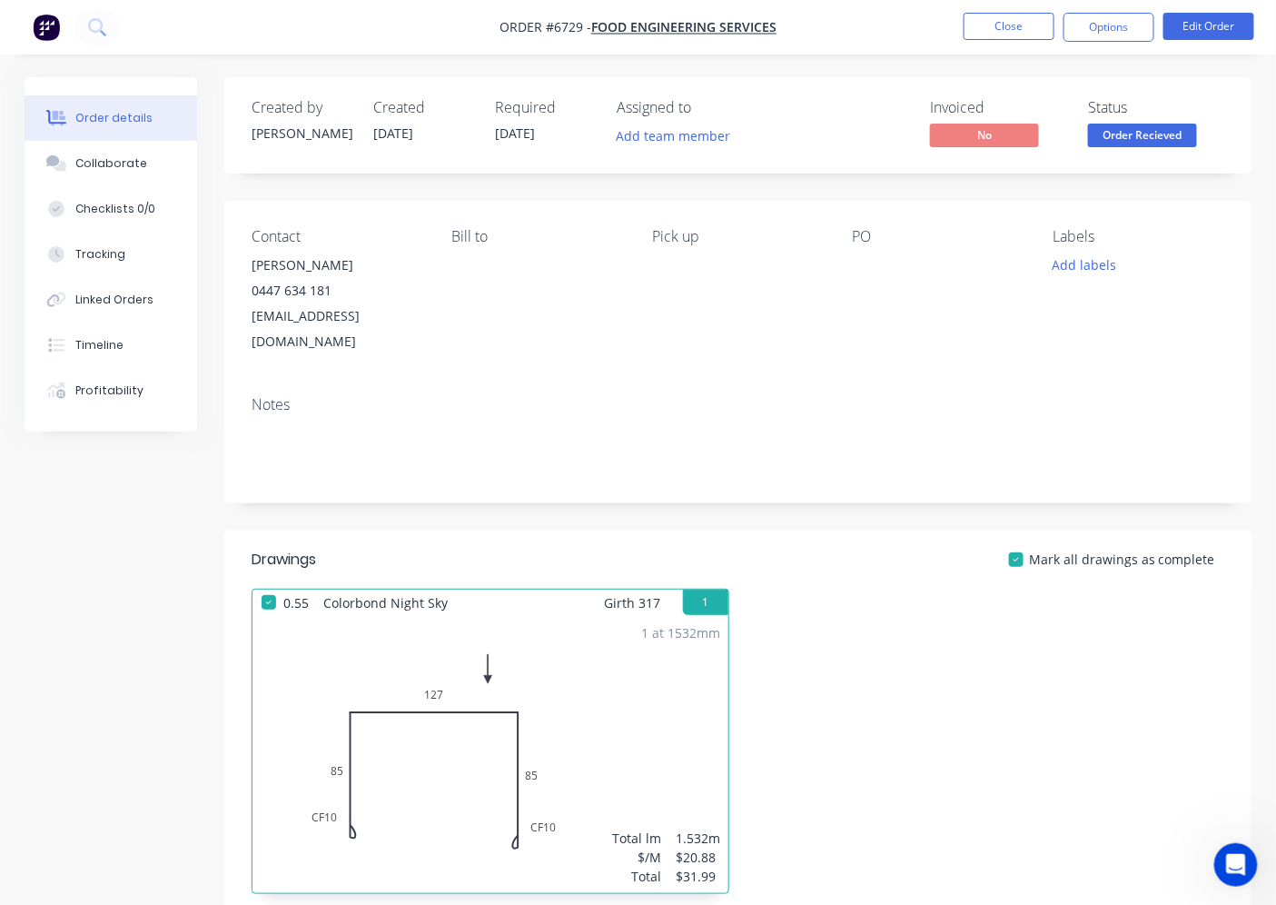
click at [1135, 146] on span "Order Recieved" at bounding box center [1142, 135] width 109 height 23
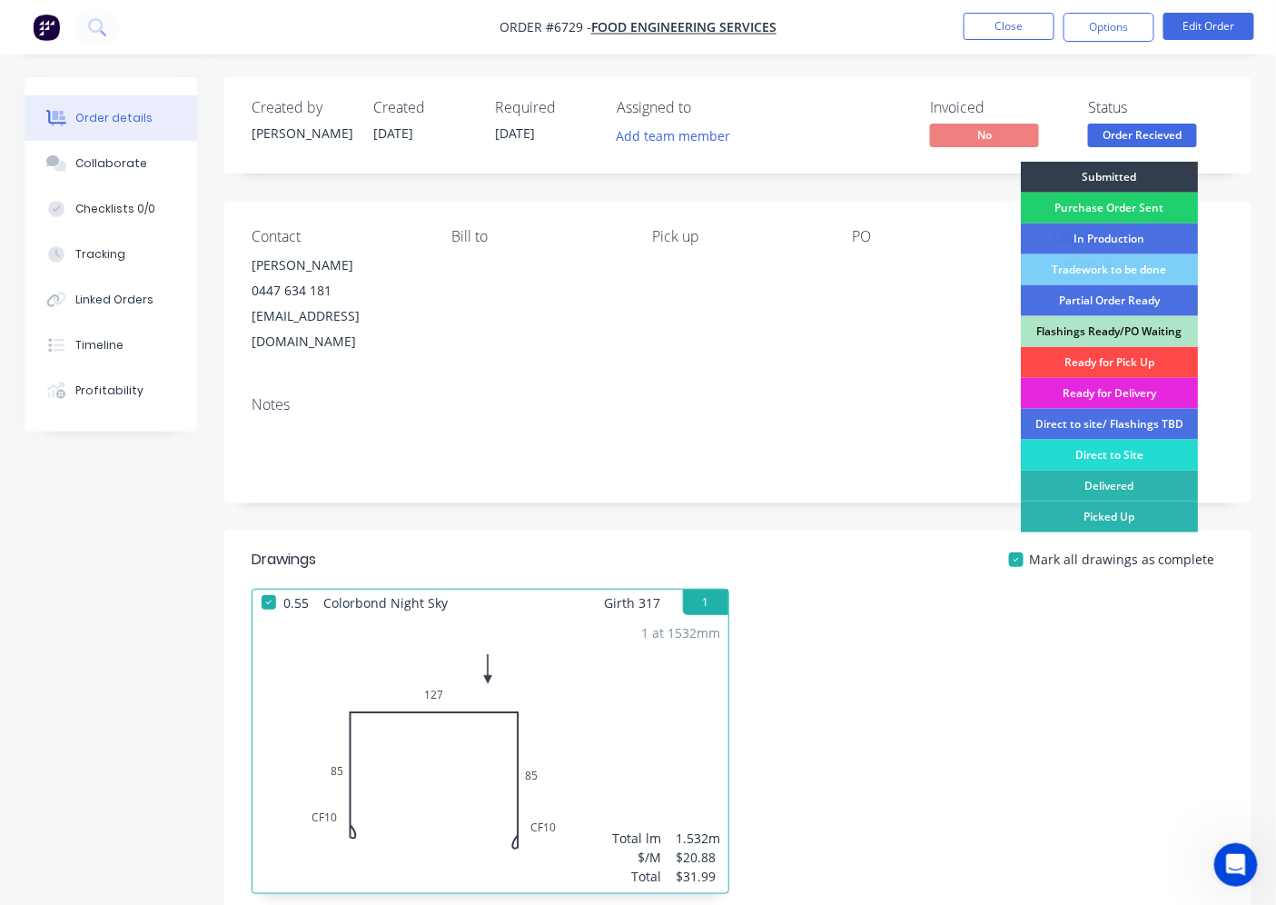
click at [1126, 360] on div "Ready for Pick Up" at bounding box center [1109, 362] width 177 height 31
